Goal: Navigation & Orientation: Find specific page/section

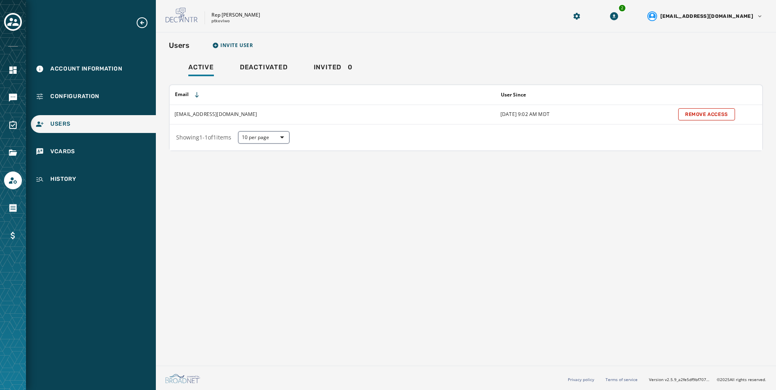
click at [317, 224] on div "Users Invite User Active Deactivated Invited 0 Email User Since [EMAIL_ADDRESS]…" at bounding box center [466, 197] width 620 height 330
click at [12, 22] on icon "Toggle account select drawer" at bounding box center [12, 21] width 11 height 11
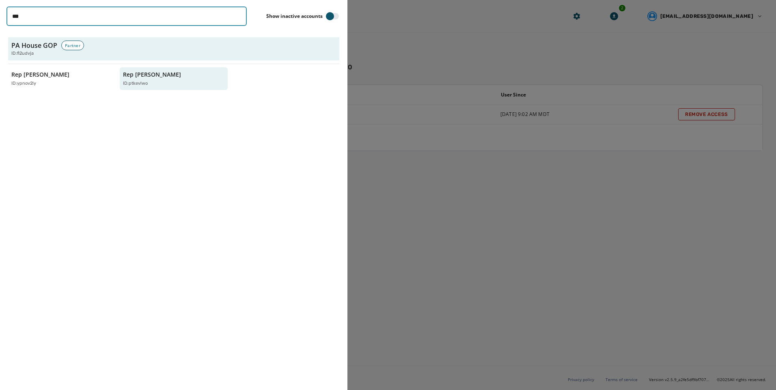
click at [239, 15] on input "***" at bounding box center [126, 15] width 240 height 19
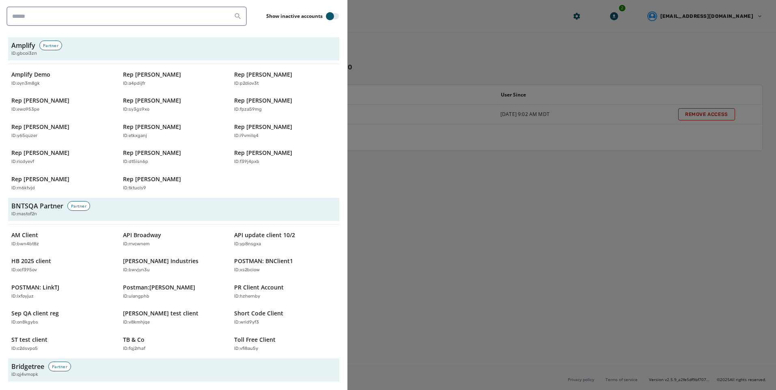
click at [249, 7] on div "Show inactive accounts" at bounding box center [173, 15] width 334 height 19
click at [160, 75] on p "Rep [PERSON_NAME]" at bounding box center [152, 75] width 58 height 8
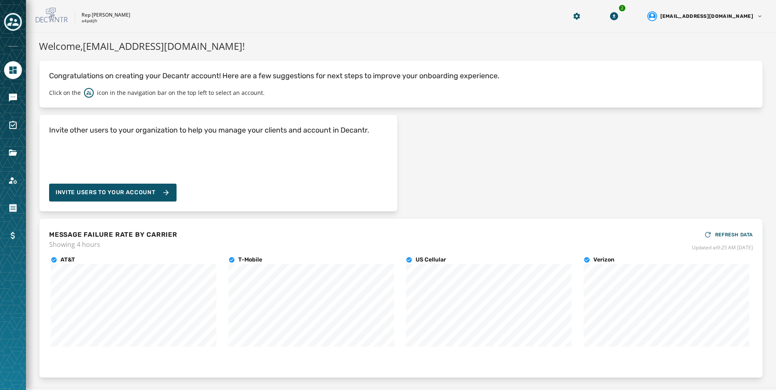
click at [16, 88] on div at bounding box center [13, 195] width 26 height 390
click at [14, 93] on icon "Navigate to Messaging" at bounding box center [13, 98] width 10 height 10
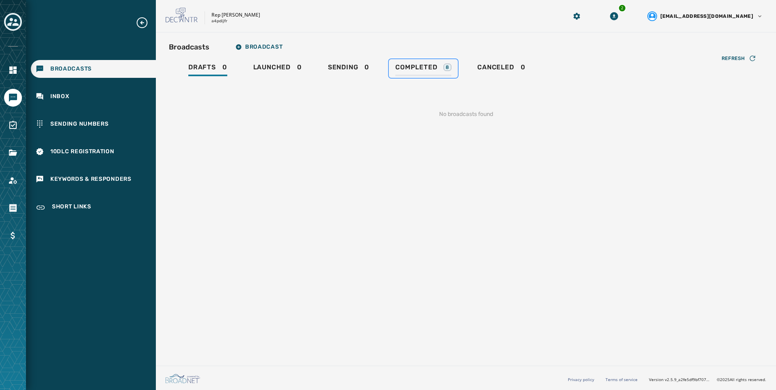
click at [410, 71] on span "Completed" at bounding box center [416, 67] width 42 height 8
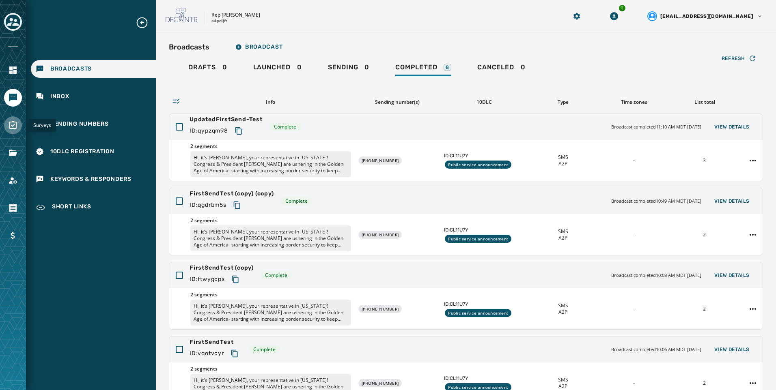
click at [12, 120] on link "Navigate to Surveys" at bounding box center [13, 125] width 18 height 18
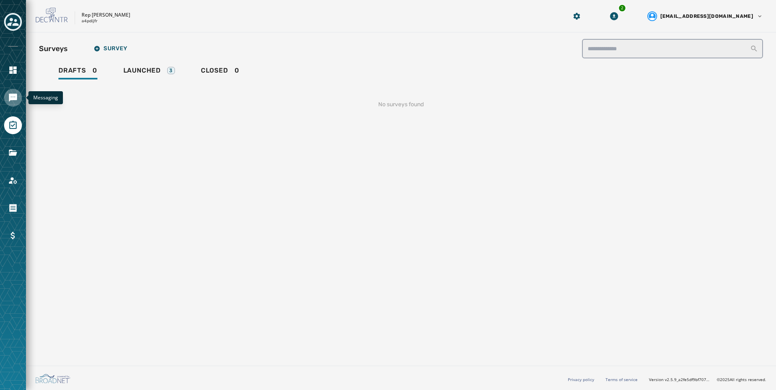
click at [13, 92] on link "Navigate to Messaging" at bounding box center [13, 98] width 18 height 18
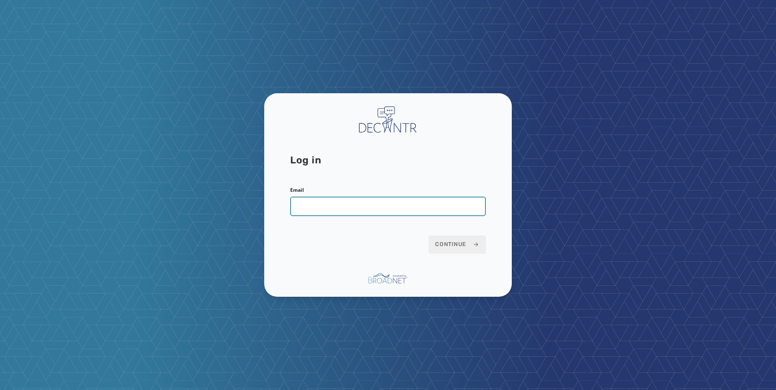
click at [399, 209] on input "Email" at bounding box center [388, 206] width 196 height 19
type input "**********"
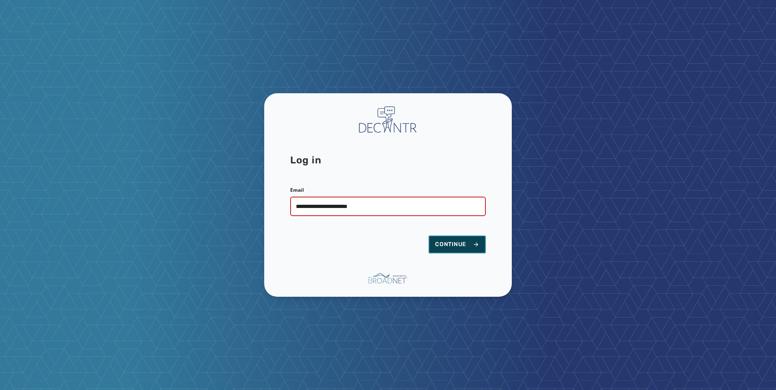
click at [484, 252] on button "Continue" at bounding box center [456, 245] width 57 height 18
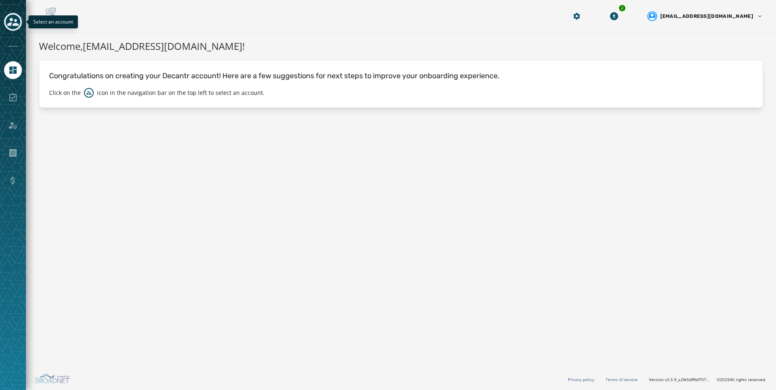
click at [11, 22] on icon "Toggle account select drawer" at bounding box center [12, 21] width 11 height 11
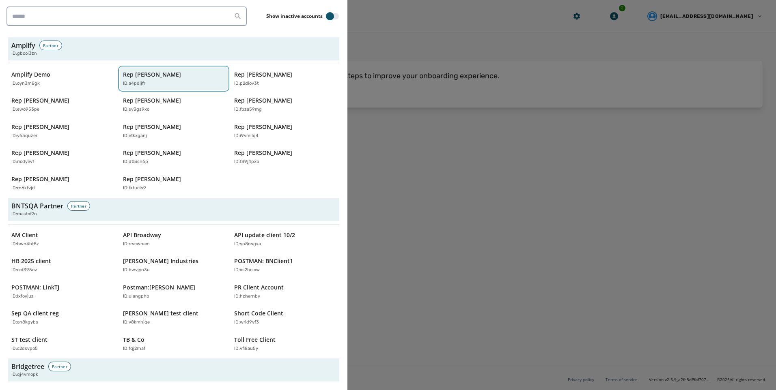
click at [189, 84] on div "ID: a4pdijfr" at bounding box center [170, 83] width 94 height 7
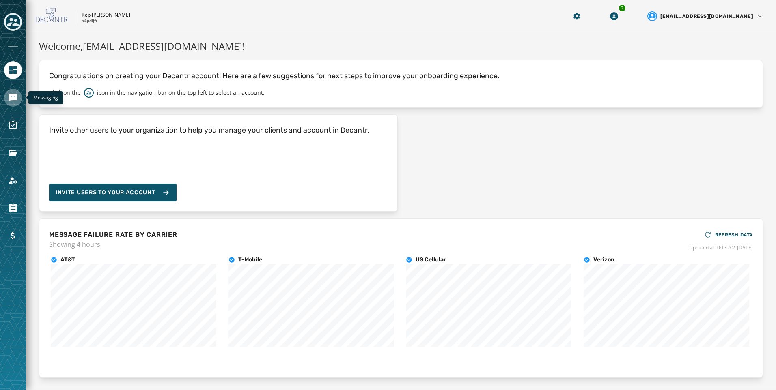
click at [7, 98] on link "Navigate to Messaging" at bounding box center [13, 98] width 18 height 18
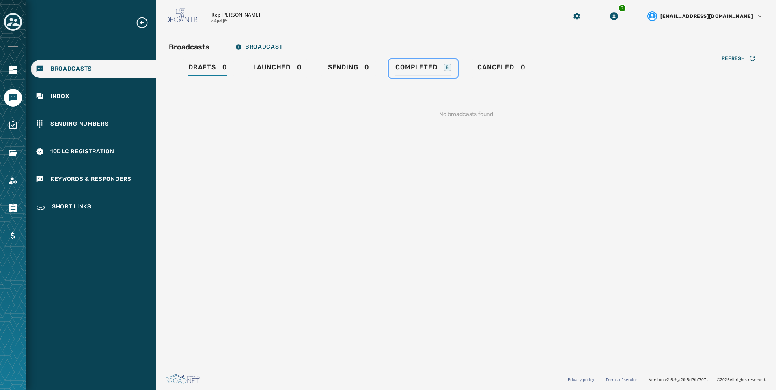
click at [434, 71] on span "Completed" at bounding box center [416, 67] width 42 height 8
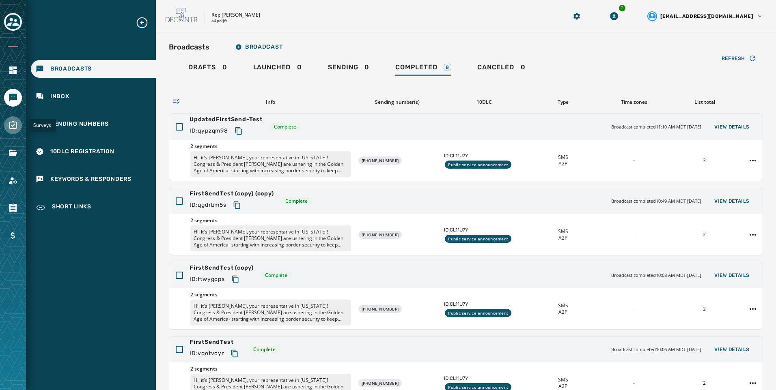
drag, startPoint x: 14, startPoint y: 124, endPoint x: 19, endPoint y: 126, distance: 5.1
click at [14, 124] on icon "Navigate to Surveys" at bounding box center [13, 126] width 10 height 10
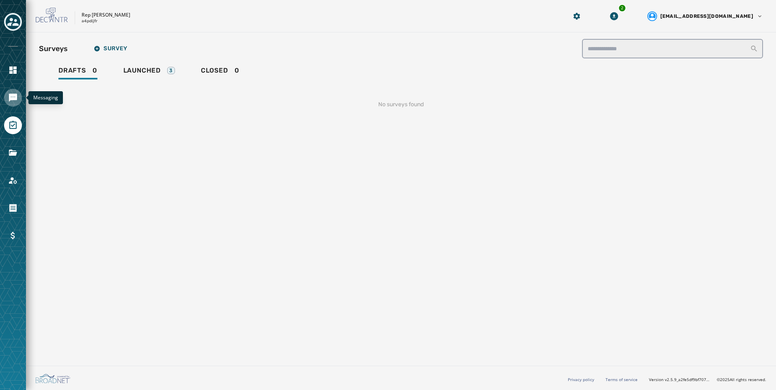
click at [12, 94] on icon "Navigate to Messaging" at bounding box center [13, 98] width 8 height 8
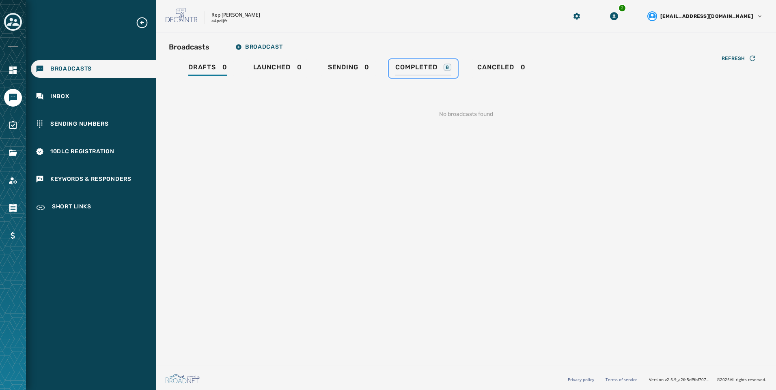
click at [433, 62] on link "Completed 8" at bounding box center [423, 68] width 69 height 19
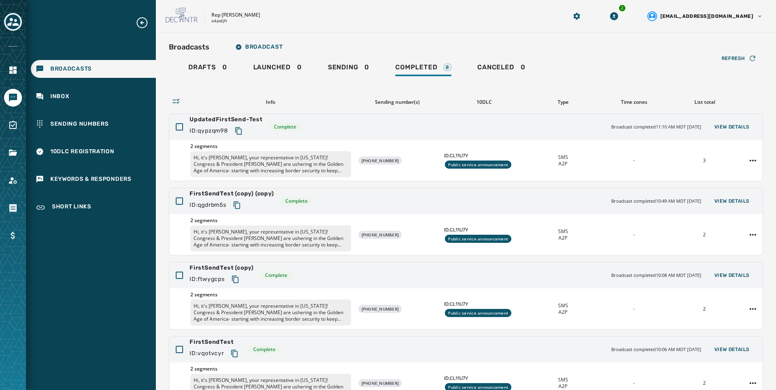
click at [321, 12] on div "Rep [PERSON_NAME] a4pdijfr" at bounding box center [356, 16] width 381 height 17
click at [137, 92] on div "Inbox" at bounding box center [93, 97] width 125 height 18
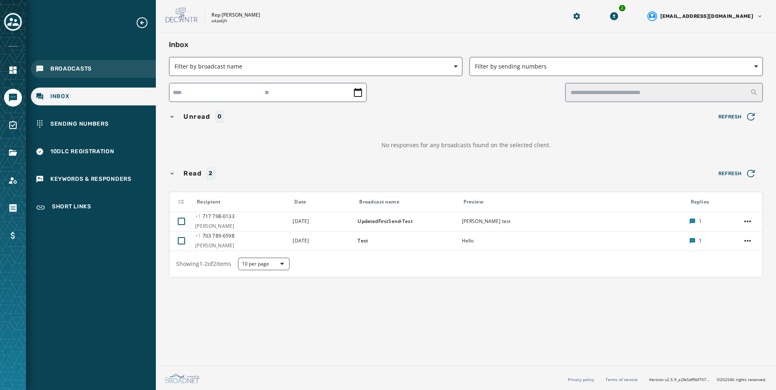
click at [129, 70] on div "Broadcasts" at bounding box center [93, 69] width 125 height 18
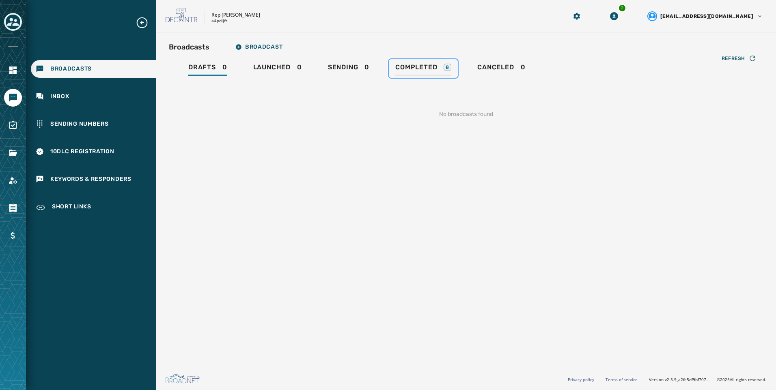
click at [450, 71] on div "8" at bounding box center [447, 67] width 8 height 7
